Goal: Task Accomplishment & Management: Use online tool/utility

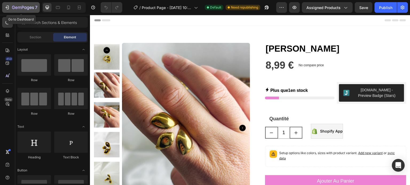
click at [4, 7] on button "7" at bounding box center [21, 7] width 38 height 11
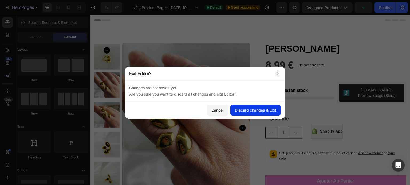
click at [246, 115] on button "Discard changes & Exit" at bounding box center [255, 110] width 50 height 11
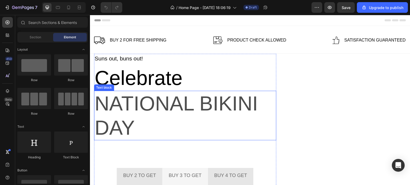
click at [177, 117] on p "National Bikini Day" at bounding box center [184, 115] width 181 height 49
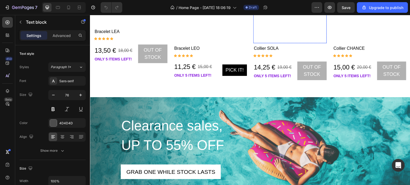
scroll to position [824, 0]
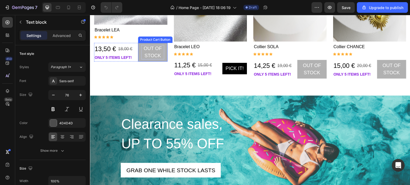
click at [153, 52] on div "Out of stock" at bounding box center [152, 52] width 23 height 14
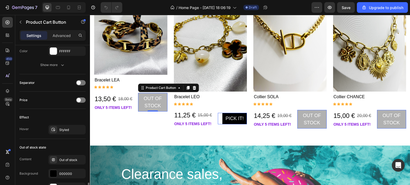
scroll to position [415, 0]
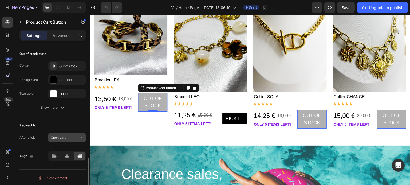
click at [69, 137] on div "Open cart" at bounding box center [64, 138] width 27 height 5
click at [35, 139] on div "After click Open cart" at bounding box center [52, 138] width 66 height 10
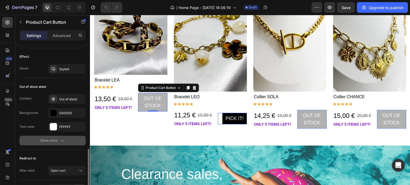
click at [42, 140] on div "Show more" at bounding box center [52, 140] width 25 height 5
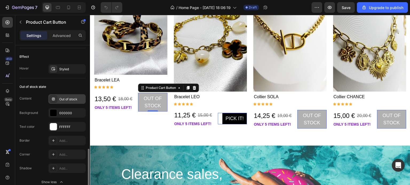
click at [73, 101] on div "Out of stock" at bounding box center [66, 99] width 37 height 10
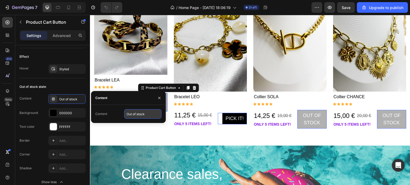
click at [147, 117] on input "Out of stock" at bounding box center [142, 114] width 37 height 10
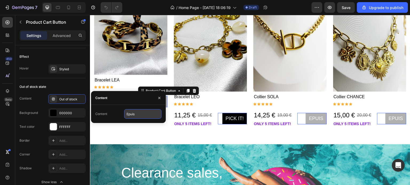
type input "Epuisé"
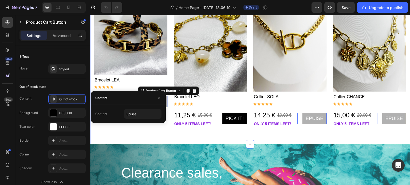
click at [120, 131] on div "Best-sellers Heading view all Button Row Product Images 25% off Product Badge R…" at bounding box center [250, 47] width 320 height 196
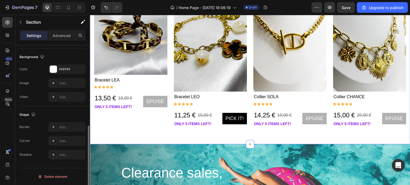
scroll to position [0, 0]
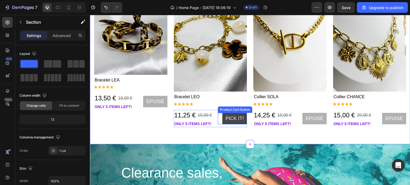
click at [228, 115] on div "Pick it!" at bounding box center [234, 118] width 18 height 7
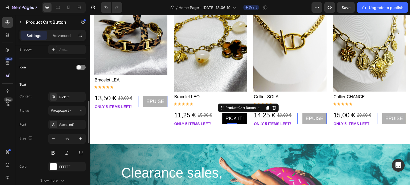
scroll to position [206, 0]
click at [63, 97] on div "Pick it!" at bounding box center [71, 97] width 25 height 5
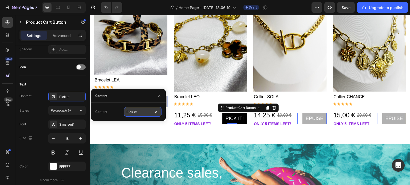
click at [135, 114] on input "Pick it!" at bounding box center [142, 112] width 37 height 10
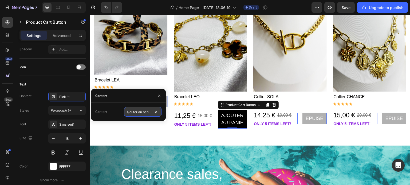
scroll to position [0, 0]
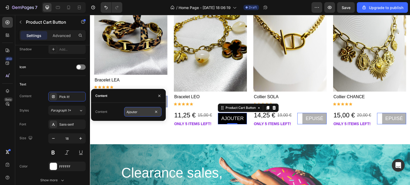
type input "Ajouter"
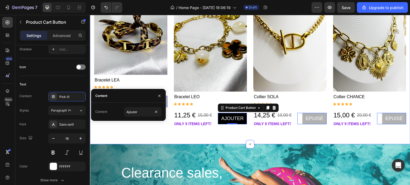
click at [234, 137] on div "Best-sellers Heading view all Button Row Product Images 25% off Product Badge R…" at bounding box center [250, 47] width 320 height 196
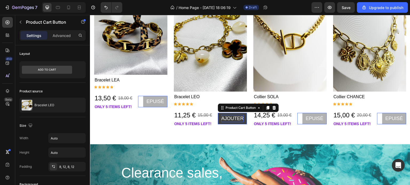
click at [224, 117] on div "Ajouter" at bounding box center [232, 118] width 22 height 7
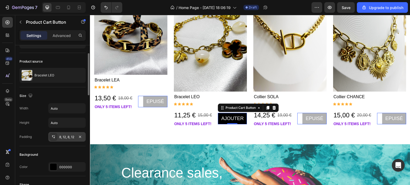
click at [66, 138] on div "8, 12, 8, 12" at bounding box center [66, 137] width 15 height 5
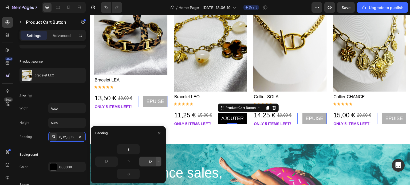
click at [156, 164] on button "button" at bounding box center [158, 162] width 5 height 10
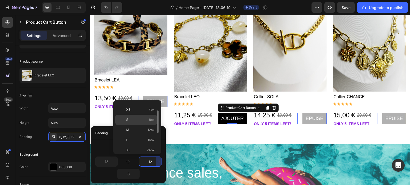
scroll to position [18, 0]
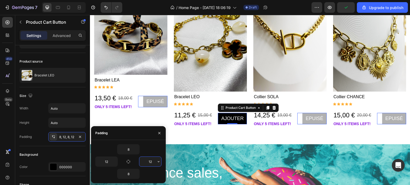
click at [151, 161] on input "12" at bounding box center [150, 162] width 22 height 10
type input "1"
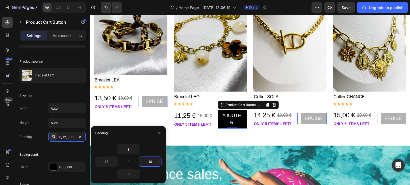
type input "1"
type input "2"
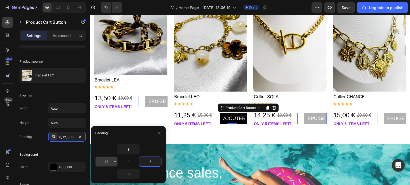
type input "5"
click at [110, 164] on input "12" at bounding box center [107, 162] width 22 height 10
type input "5"
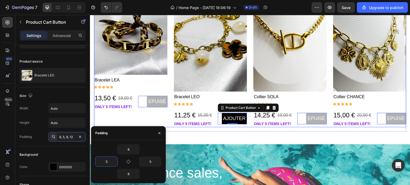
click at [133, 117] on div "Product Images 25% off Product Badge Row Bracelet LEA Product Title Icon Icon I…" at bounding box center [130, 60] width 73 height 133
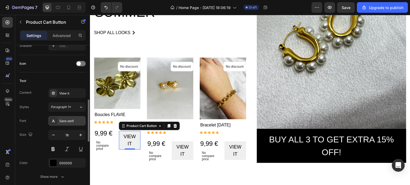
scroll to position [207, 0]
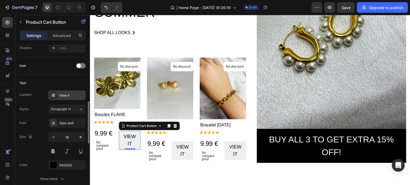
click at [68, 97] on div "View it" at bounding box center [71, 95] width 25 height 5
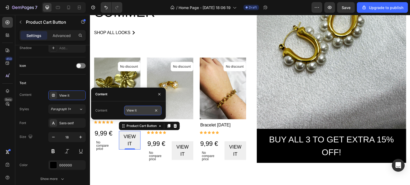
click at [142, 109] on input "View it" at bounding box center [142, 111] width 37 height 10
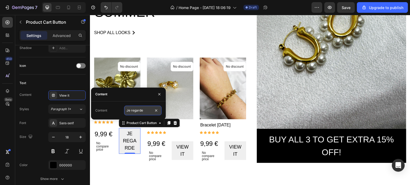
type input "Je regard"
click at [141, 112] on input "Je regard" at bounding box center [142, 111] width 37 height 10
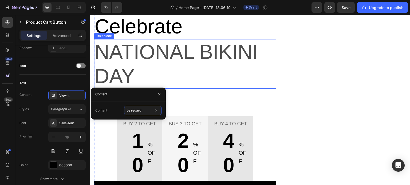
scroll to position [0, 0]
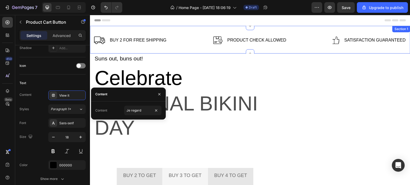
click at [123, 32] on div "Image Buy 2 for free shipping Text block Row Image Product Check Allowed Text b…" at bounding box center [250, 40] width 320 height 28
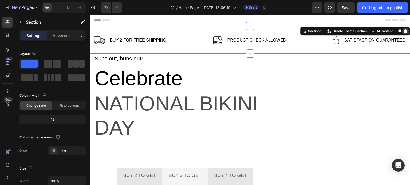
click at [404, 31] on icon at bounding box center [405, 31] width 3 height 4
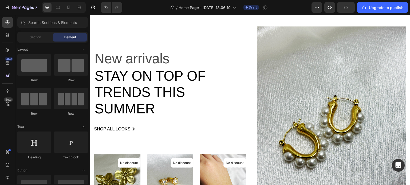
scroll to position [420, 0]
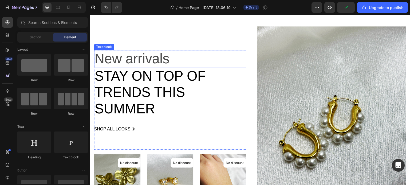
click at [141, 53] on p "New arrivals" at bounding box center [169, 59] width 151 height 16
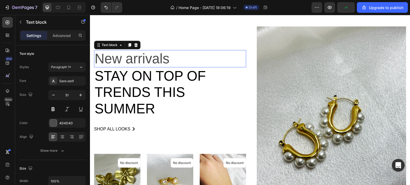
click at [141, 53] on p "New arrivals" at bounding box center [169, 59] width 151 height 16
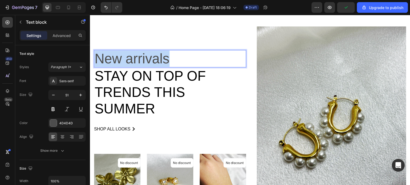
click at [141, 53] on p "New arrivals" at bounding box center [169, 59] width 151 height 16
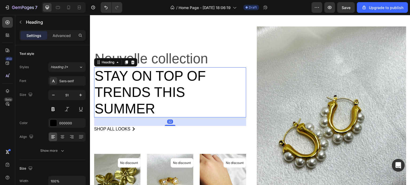
click at [144, 83] on p "Stay on top of trends this summer" at bounding box center [169, 92] width 151 height 49
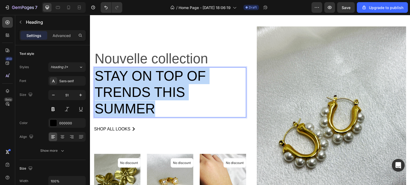
click at [144, 83] on p "Stay on top of trends this summer" at bounding box center [169, 92] width 151 height 49
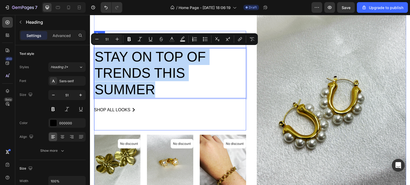
scroll to position [440, 0]
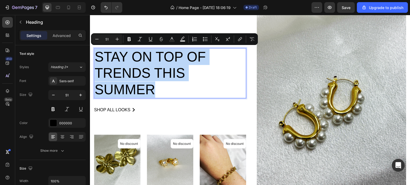
click at [125, 68] on p "Stay on top of trends this summer" at bounding box center [169, 73] width 151 height 49
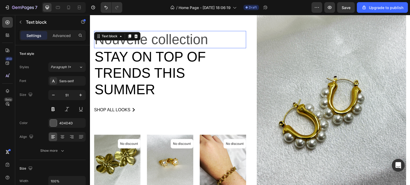
click at [148, 36] on p "Nouvelle collection" at bounding box center [169, 39] width 151 height 16
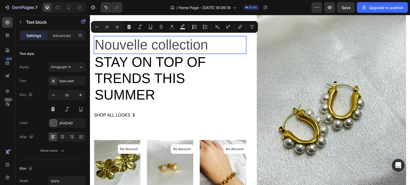
scroll to position [426, 0]
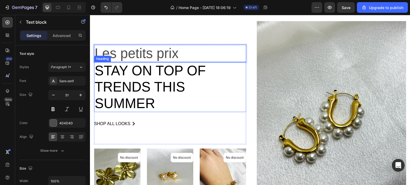
click at [170, 96] on p "Stay on top of trends this summer" at bounding box center [169, 87] width 151 height 49
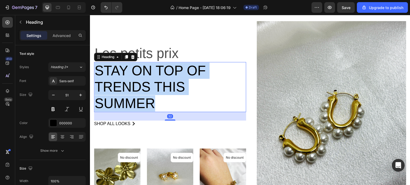
click at [170, 96] on p "Stay on top of trends this summer" at bounding box center [169, 87] width 151 height 49
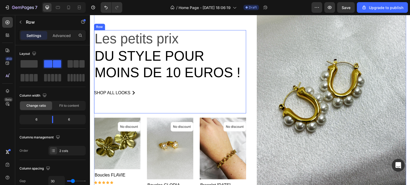
scroll to position [456, 0]
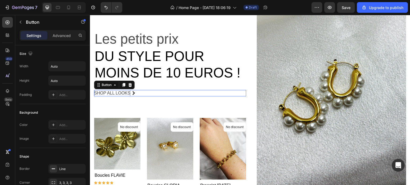
click at [121, 90] on div "shop all looks" at bounding box center [112, 93] width 36 height 6
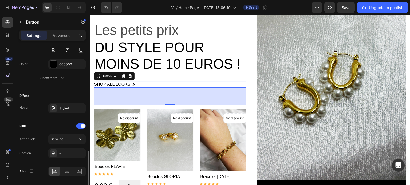
scroll to position [296, 0]
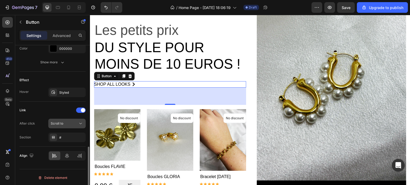
click at [62, 123] on span "Scroll to" at bounding box center [57, 124] width 13 height 4
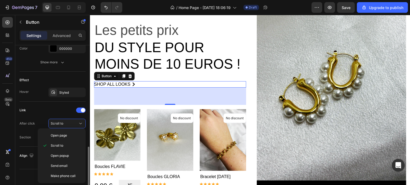
click at [28, 124] on div "After click" at bounding box center [26, 123] width 15 height 5
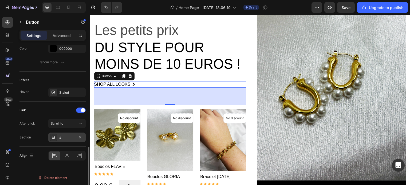
click at [68, 137] on div "#" at bounding box center [66, 138] width 15 height 5
click at [34, 138] on div "Section #" at bounding box center [52, 138] width 66 height 10
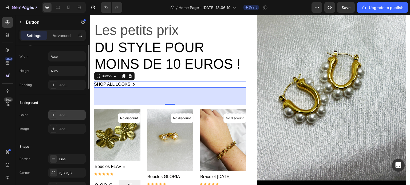
scroll to position [0, 0]
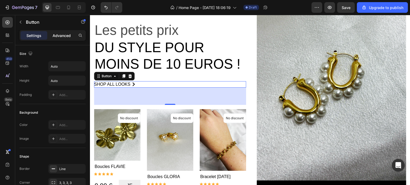
click at [59, 38] on div "Advanced" at bounding box center [61, 35] width 27 height 9
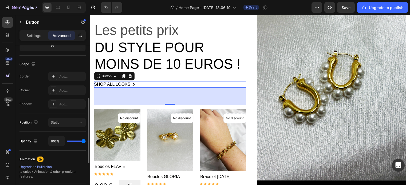
scroll to position [214, 0]
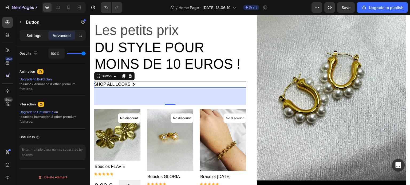
click at [29, 34] on p "Settings" at bounding box center [33, 36] width 15 height 6
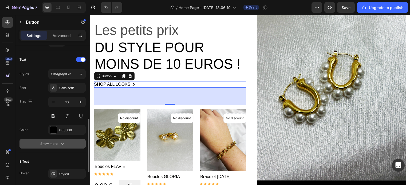
click at [51, 144] on div "Show more" at bounding box center [52, 143] width 25 height 5
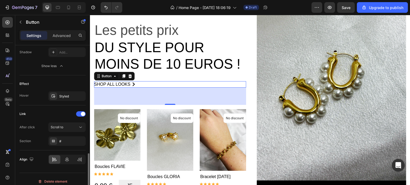
scroll to position [366, 0]
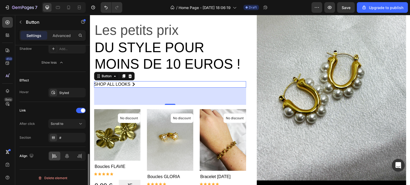
click at [34, 115] on div "Link After click Scroll to Section #" at bounding box center [52, 124] width 66 height 36
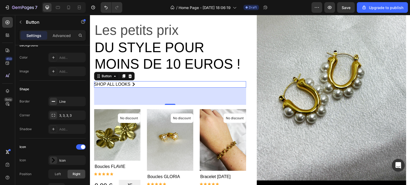
scroll to position [0, 0]
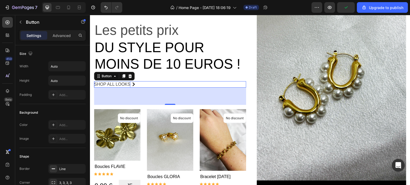
click at [122, 82] on div "shop all looks" at bounding box center [112, 84] width 36 height 6
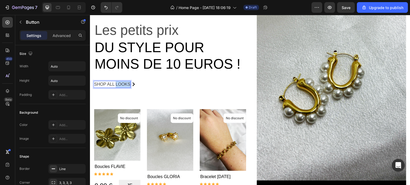
click at [122, 82] on p "shop all looks" at bounding box center [112, 84] width 36 height 6
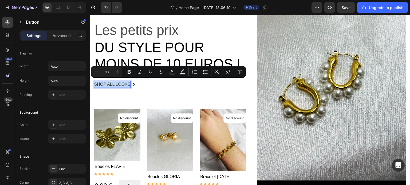
click at [122, 82] on p "shop all looks" at bounding box center [112, 84] width 36 height 6
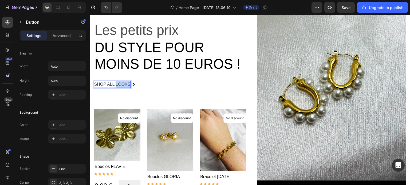
click at [122, 82] on p "shop all looks" at bounding box center [112, 84] width 36 height 6
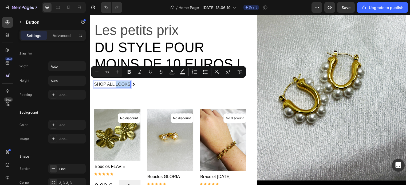
click at [122, 82] on p "shop all looks" at bounding box center [112, 84] width 36 height 6
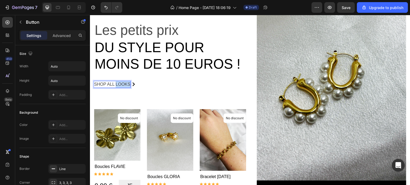
click at [122, 82] on p "shop all looks" at bounding box center [112, 84] width 36 height 6
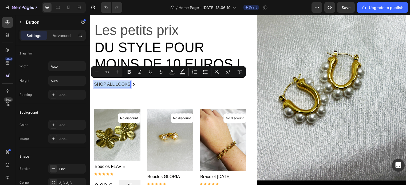
click at [122, 82] on p "shop all looks" at bounding box center [112, 84] width 36 height 6
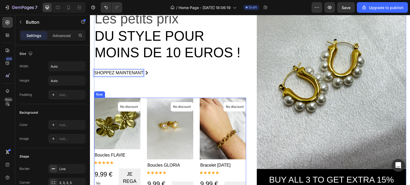
scroll to position [529, 0]
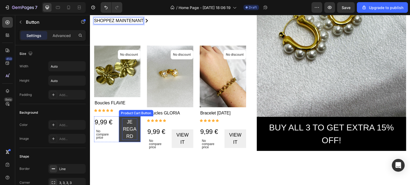
click at [131, 128] on div "Je regard" at bounding box center [129, 130] width 15 height 22
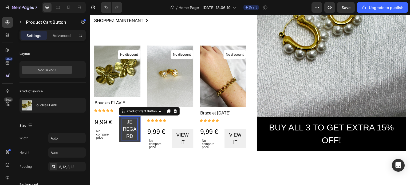
click at [131, 128] on p "Je regard" at bounding box center [129, 130] width 15 height 22
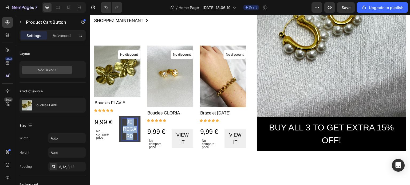
click at [131, 128] on p "Je regard" at bounding box center [129, 130] width 15 height 22
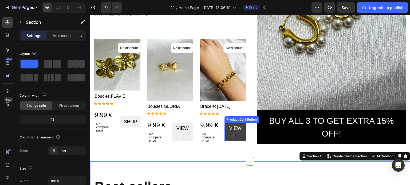
scroll to position [625, 0]
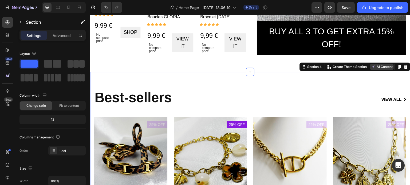
click at [381, 67] on button "AI Content" at bounding box center [381, 67] width 23 height 6
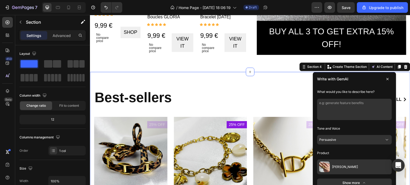
click at [361, 101] on textarea at bounding box center [354, 109] width 75 height 21
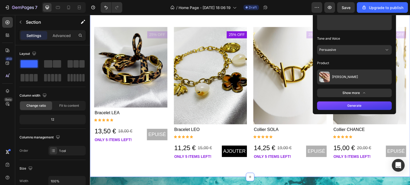
scroll to position [626, 0]
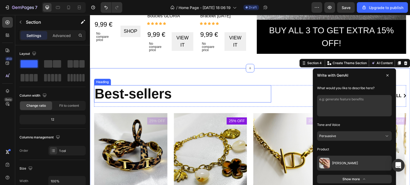
click at [243, 86] on p "Best-sellers" at bounding box center [182, 94] width 176 height 16
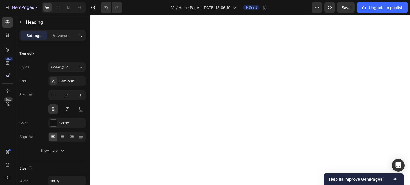
scroll to position [0, 0]
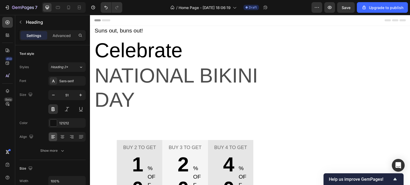
click at [181, 113] on div "Suns out, buns out! Text block Celebrate Text block National Bikini Day Text bl…" at bounding box center [185, 126] width 182 height 201
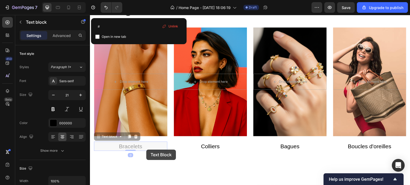
scroll to position [262, 0]
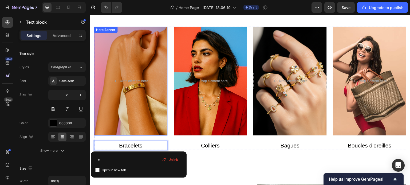
drag, startPoint x: 106, startPoint y: 146, endPoint x: 106, endPoint y: 122, distance: 23.5
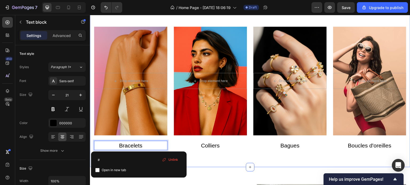
drag, startPoint x: 152, startPoint y: 146, endPoint x: 156, endPoint y: 153, distance: 7.5
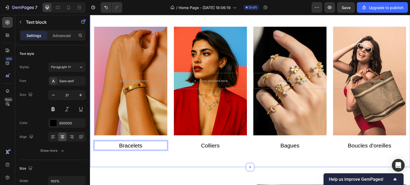
drag, startPoint x: 165, startPoint y: 143, endPoint x: 166, endPoint y: 177, distance: 34.4
click at [154, 159] on div "Categories Heading Drop element here Hero Banner Bracelets ⁠⁠⁠⁠⁠⁠⁠ Text block 0…" at bounding box center [250, 75] width 320 height 186
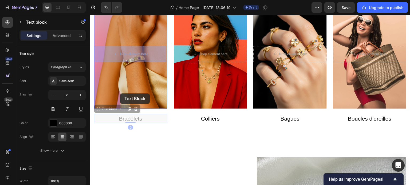
scroll to position [287, 0]
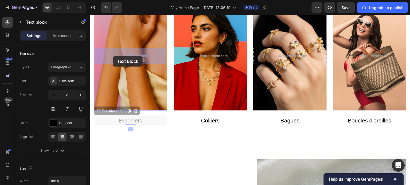
drag, startPoint x: 97, startPoint y: 149, endPoint x: 113, endPoint y: 56, distance: 94.4
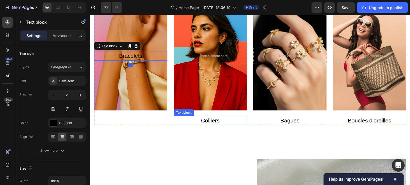
scroll to position [251, 0]
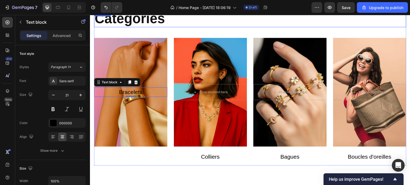
click at [196, 26] on p "Categories" at bounding box center [249, 18] width 311 height 16
click at [52, 108] on button at bounding box center [53, 110] width 10 height 10
click at [104, 7] on icon "Undo/Redo" at bounding box center [105, 7] width 5 height 5
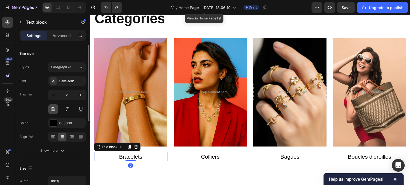
click at [56, 110] on button at bounding box center [53, 110] width 10 height 10
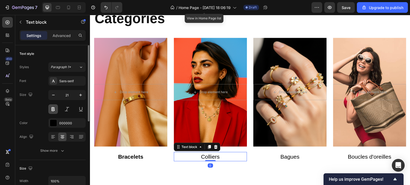
click at [53, 109] on button at bounding box center [53, 110] width 10 height 10
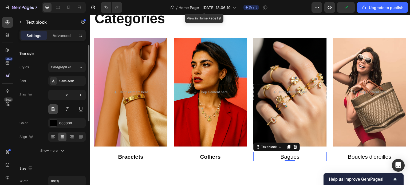
click at [50, 109] on button at bounding box center [53, 110] width 10 height 10
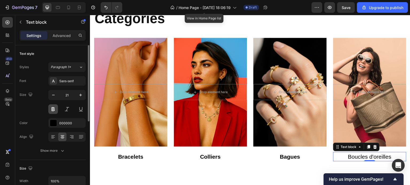
click at [53, 109] on button at bounding box center [53, 110] width 10 height 10
click at [81, 82] on div "Sans-serif" at bounding box center [71, 81] width 25 height 5
click at [39, 92] on div "Size 21" at bounding box center [52, 102] width 66 height 24
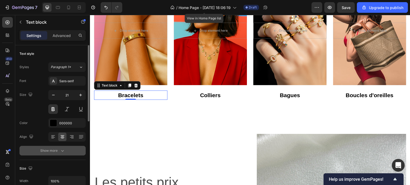
click at [51, 150] on div "Show more" at bounding box center [52, 150] width 25 height 5
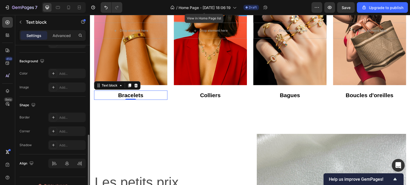
scroll to position [223, 0]
click at [51, 116] on icon at bounding box center [53, 117] width 4 height 4
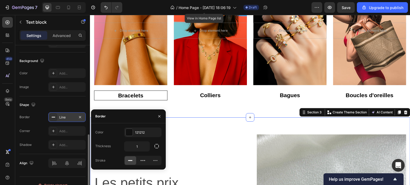
scroll to position [0, 0]
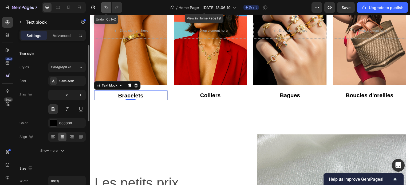
click at [108, 9] on icon "Undo/Redo" at bounding box center [105, 7] width 5 height 5
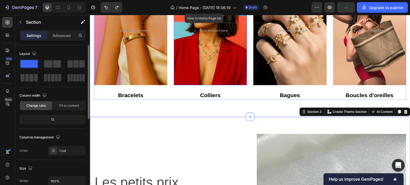
scroll to position [260, 0]
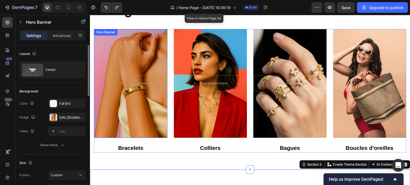
click at [137, 61] on div "Overlay" at bounding box center [130, 83] width 73 height 109
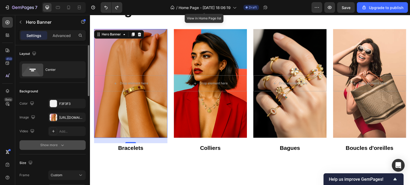
click at [50, 144] on div "Show more" at bounding box center [52, 145] width 25 height 5
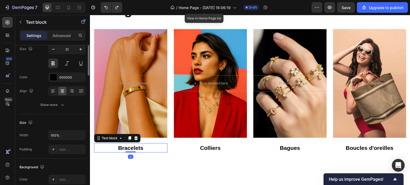
scroll to position [0, 0]
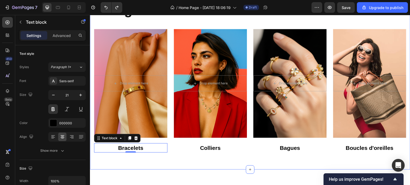
drag, startPoint x: 368, startPoint y: 15, endPoint x: 197, endPoint y: 164, distance: 226.5
click at [197, 164] on div "Categories Heading Drop element here Hero Banner Bracelets ⁠⁠⁠⁠⁠⁠⁠ Text block 0…" at bounding box center [250, 77] width 320 height 186
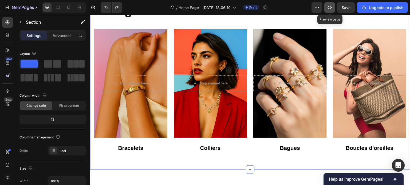
click at [332, 9] on icon "button" at bounding box center [329, 7] width 5 height 5
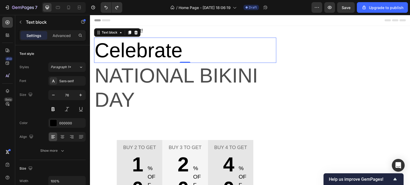
click at [148, 52] on p "Celebrate" at bounding box center [184, 50] width 181 height 24
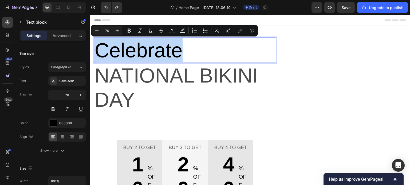
click at [148, 52] on p "Celebrate" at bounding box center [184, 50] width 181 height 24
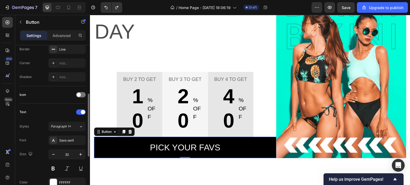
scroll to position [121, 0]
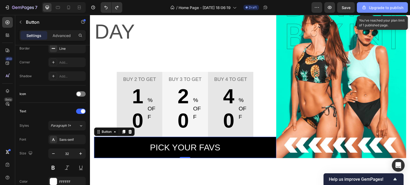
click at [365, 8] on icon "button" at bounding box center [363, 8] width 3 height 4
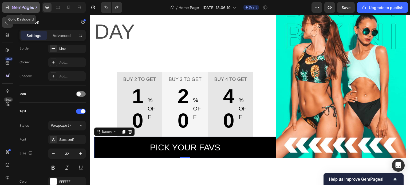
click at [6, 8] on icon "button" at bounding box center [7, 7] width 5 height 5
